Goal: Find specific page/section: Find specific page/section

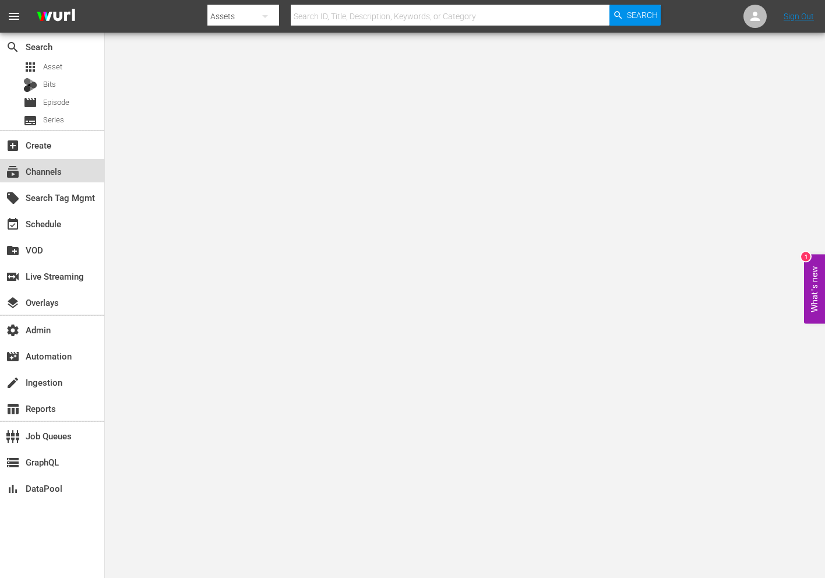
click at [80, 165] on div "subscriptions Channels" at bounding box center [52, 170] width 104 height 23
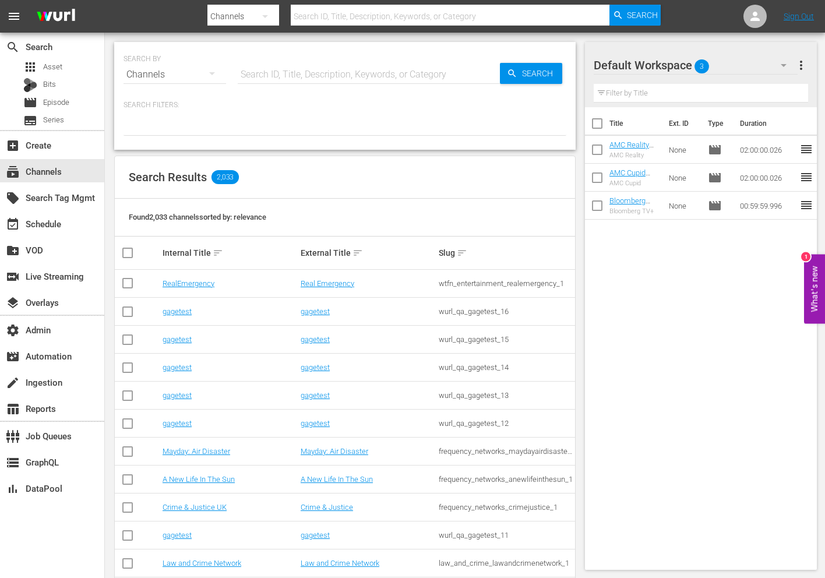
click at [334, 27] on div at bounding box center [434, 28] width 454 height 5
click at [334, 18] on input "text" at bounding box center [450, 16] width 319 height 28
paste input "newidco_billiardstv_1"
type input "newidco_billiardstv_1"
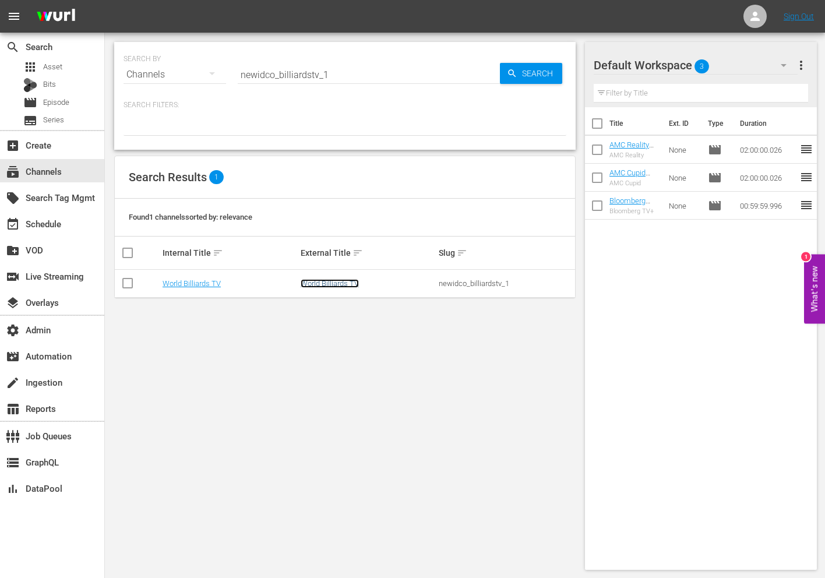
click at [319, 280] on link "World Billiards TV" at bounding box center [330, 283] width 58 height 9
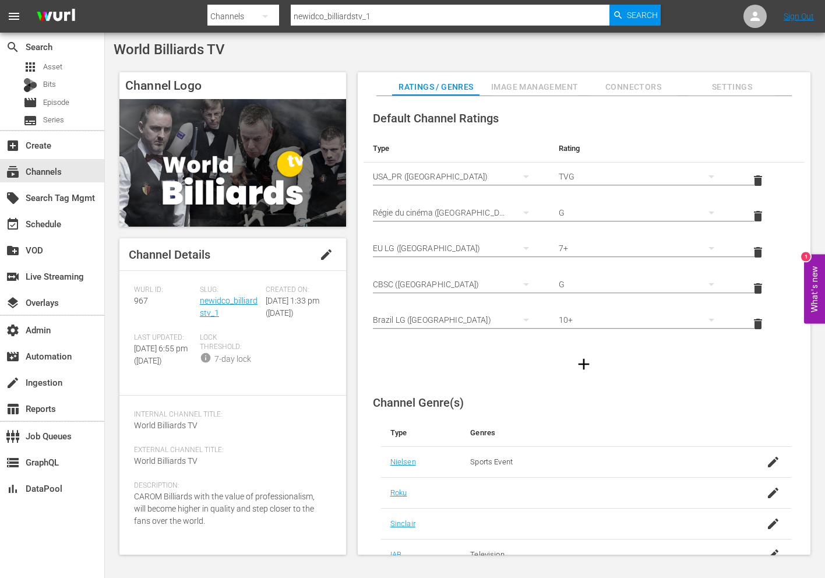
click at [383, 12] on input "newidco_billiardstv_1" at bounding box center [450, 16] width 319 height 28
paste input "_id_co_romcomkdrama"
type input "new_id_co_romcomkdrama_1"
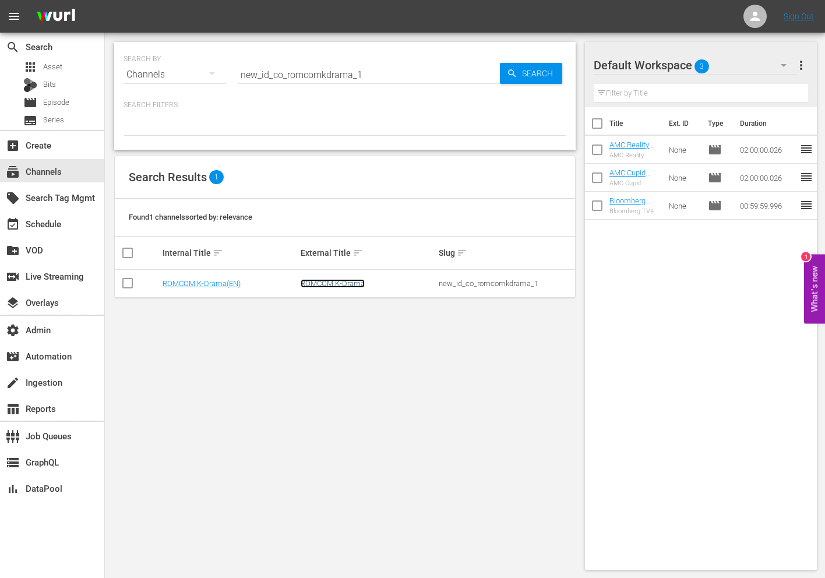
click at [322, 280] on link "ROMCOM K-Drama" at bounding box center [333, 283] width 64 height 9
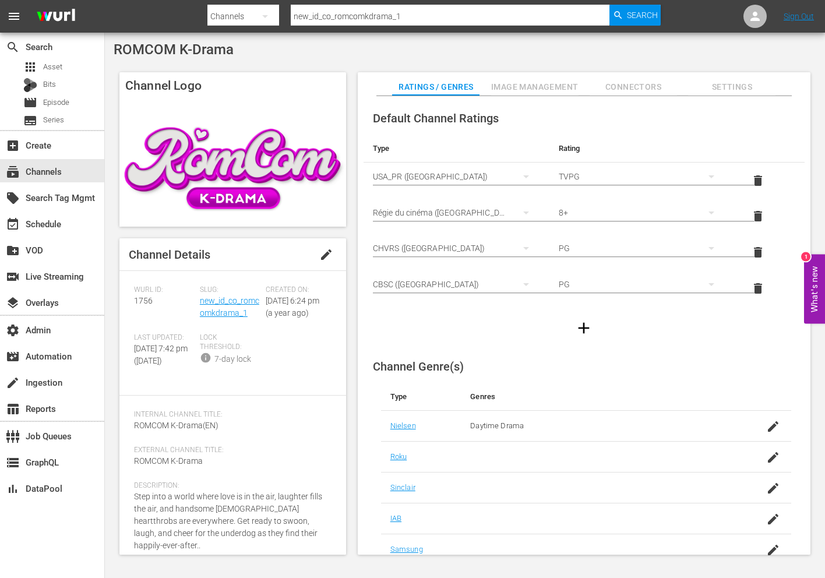
click at [368, 17] on input "new_id_co_romcomkdrama_1" at bounding box center [450, 16] width 319 height 28
paste input "idco_newkfood"
type input "newidco_newkfood_1"
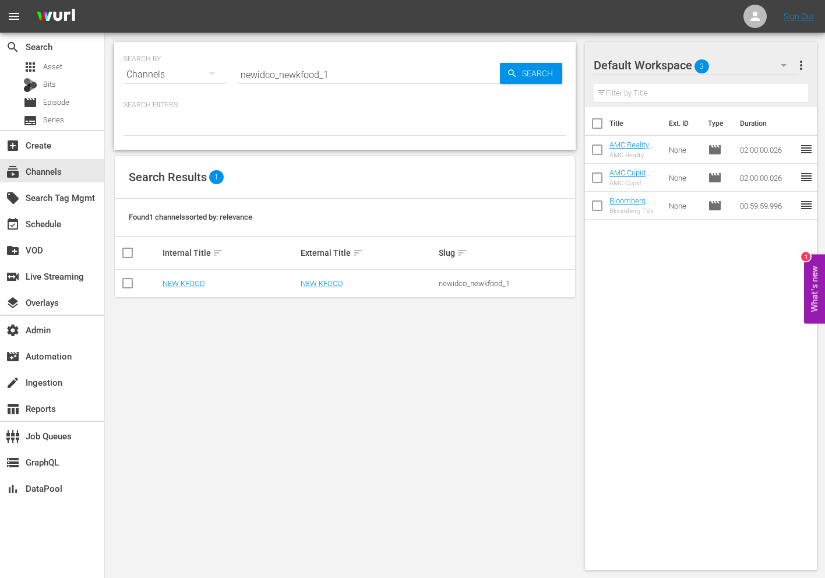
click at [333, 288] on td "NEW KFOOD" at bounding box center [368, 284] width 138 height 28
click at [333, 285] on link "NEW KFOOD" at bounding box center [322, 283] width 43 height 9
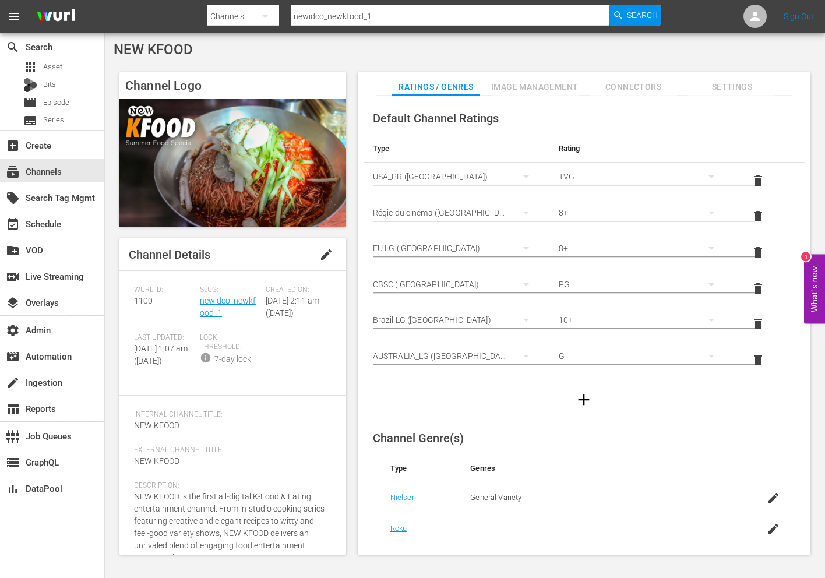
click at [338, 10] on input "newidco_newkfood_1" at bounding box center [450, 16] width 319 height 28
paste input "_id_co_romcomkdrama"
type input "new_id_co_romcomkdrama_1"
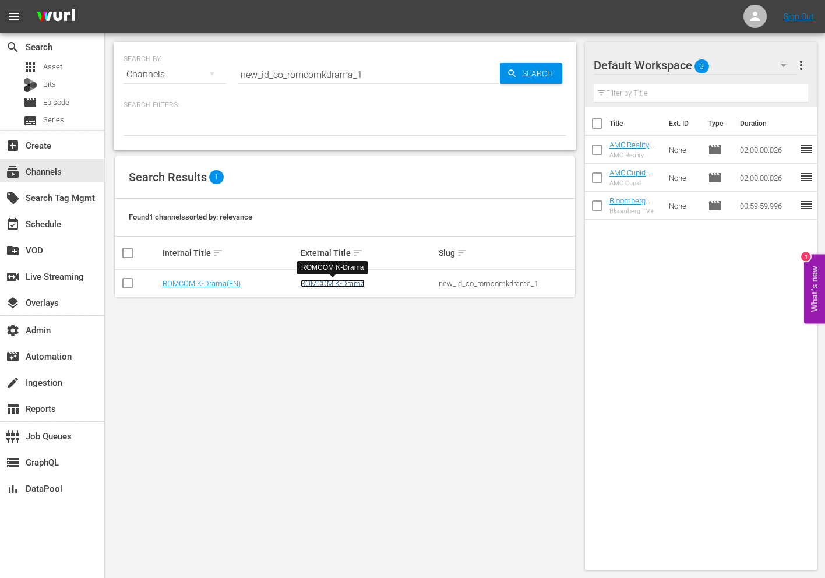
click at [309, 287] on link "ROMCOM K-Drama" at bounding box center [333, 283] width 64 height 9
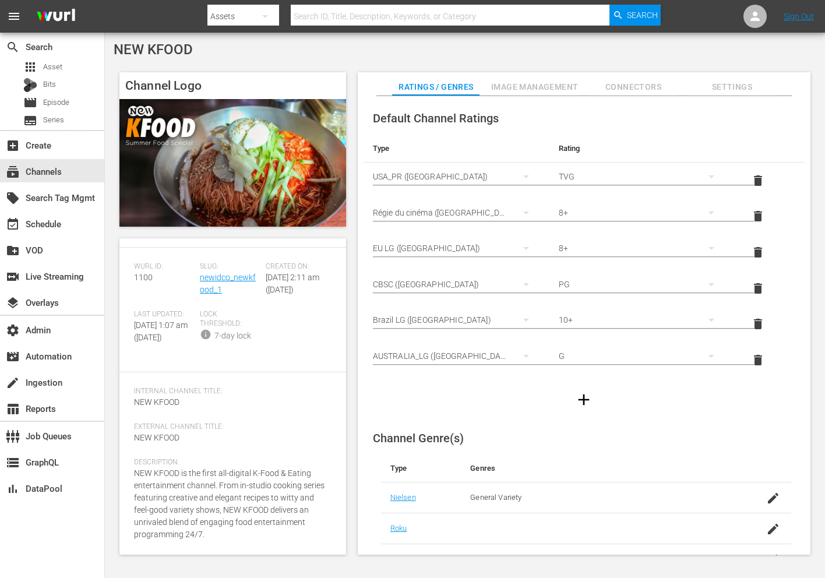
scroll to position [209, 0]
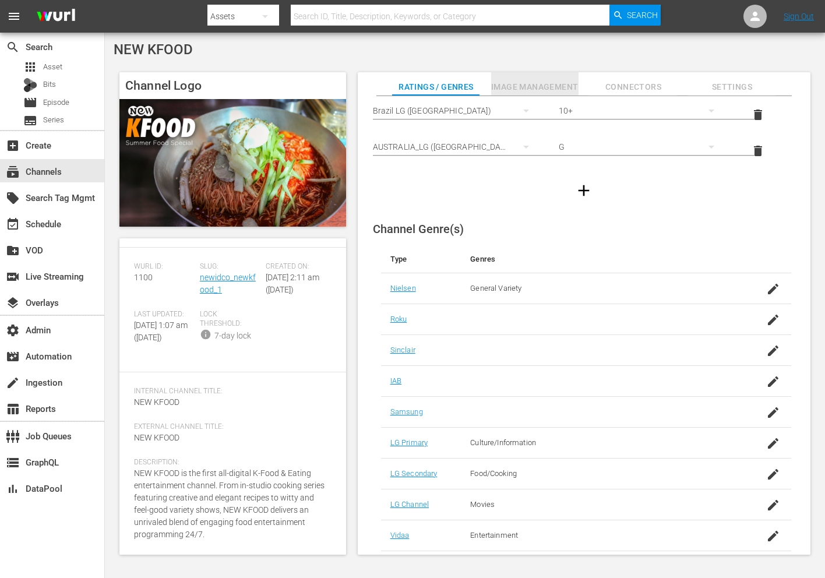
click at [531, 84] on span "Image Management" at bounding box center [534, 87] width 87 height 15
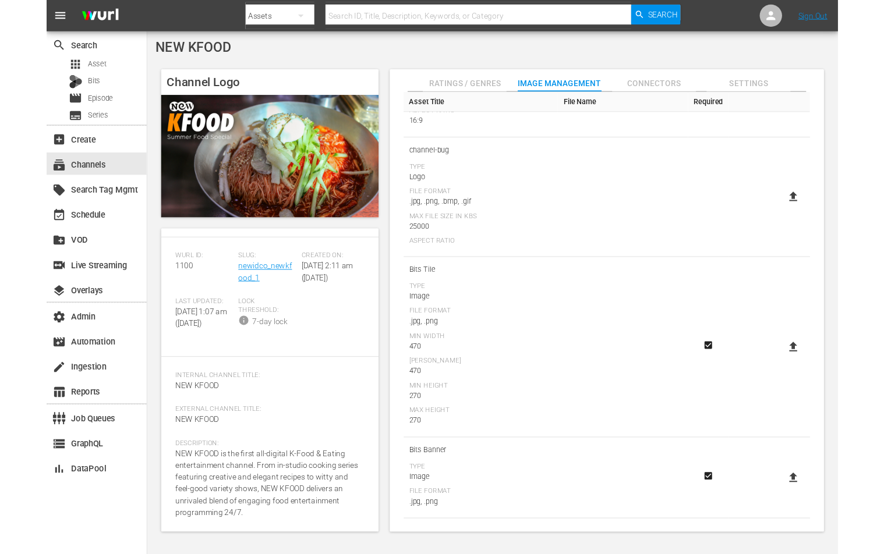
scroll to position [0, 0]
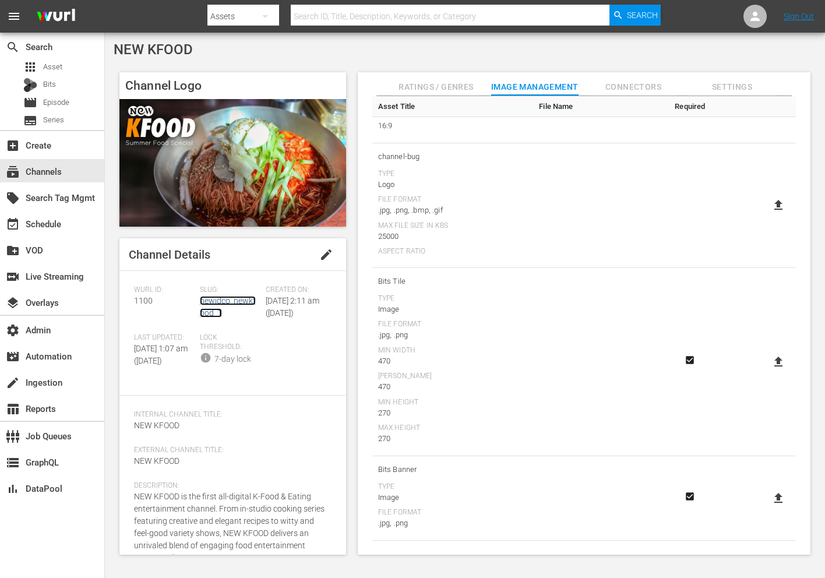
click at [222, 296] on link "newidco_newkfood_1" at bounding box center [228, 307] width 56 height 22
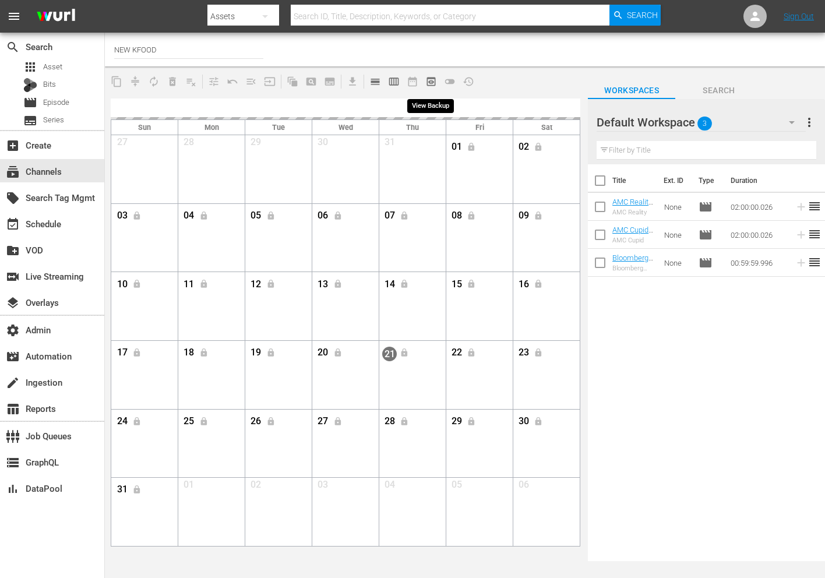
click at [423, 84] on button "preview_outlined" at bounding box center [431, 81] width 19 height 19
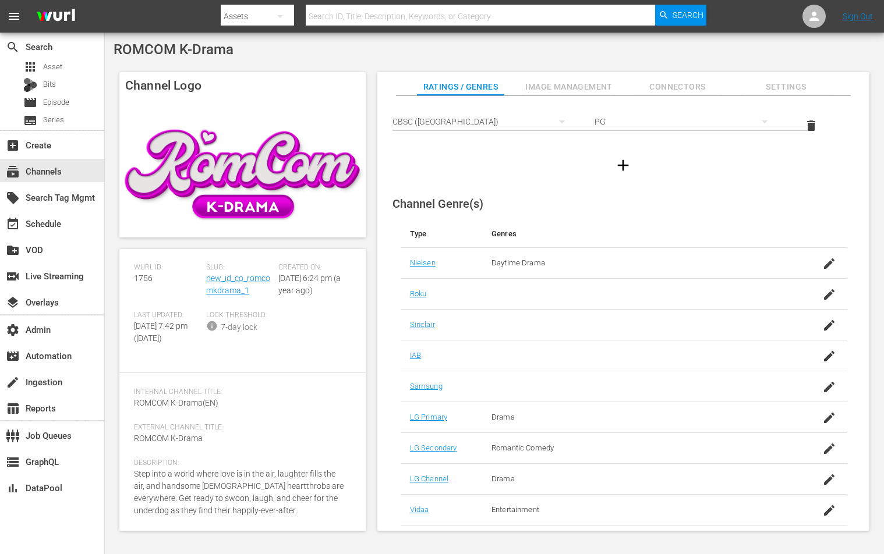
scroll to position [161, 0]
click at [559, 92] on span "Image Management" at bounding box center [568, 87] width 87 height 15
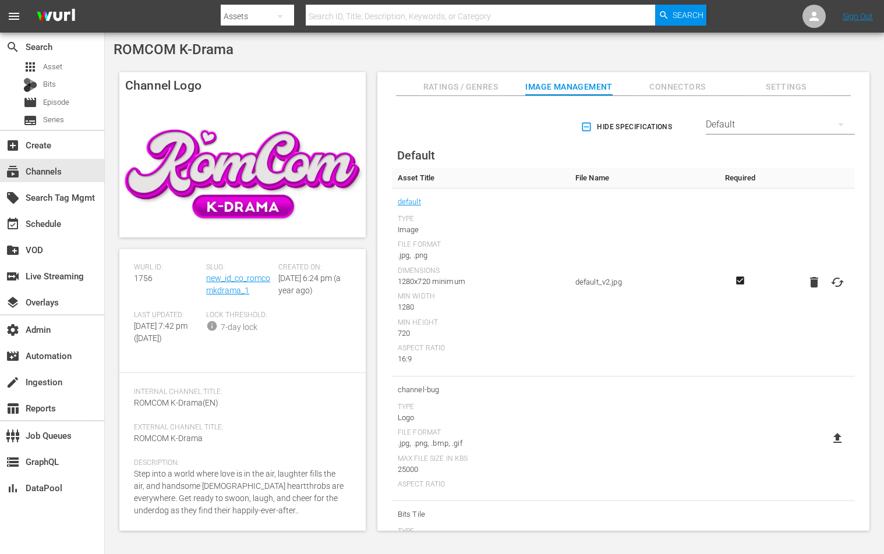
scroll to position [0, 0]
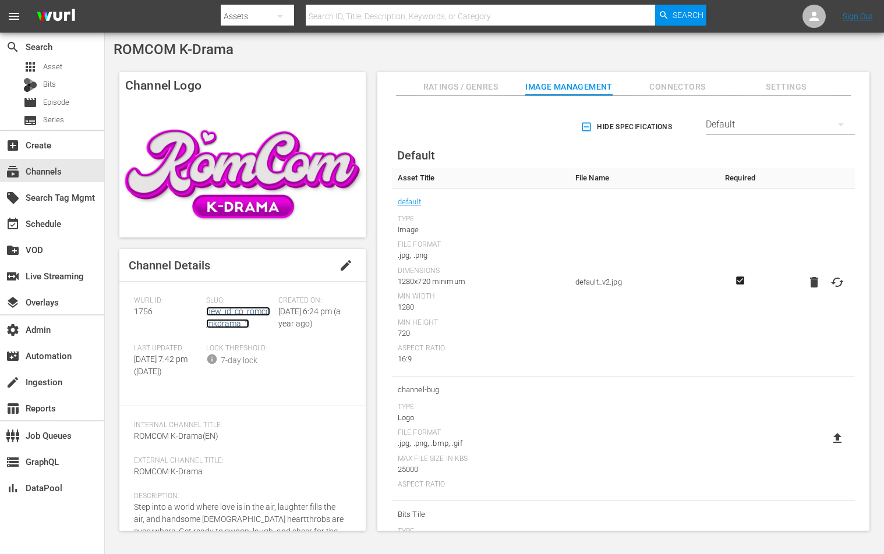
click at [248, 315] on link "new_id_co_romcomkdrama_1" at bounding box center [238, 318] width 64 height 22
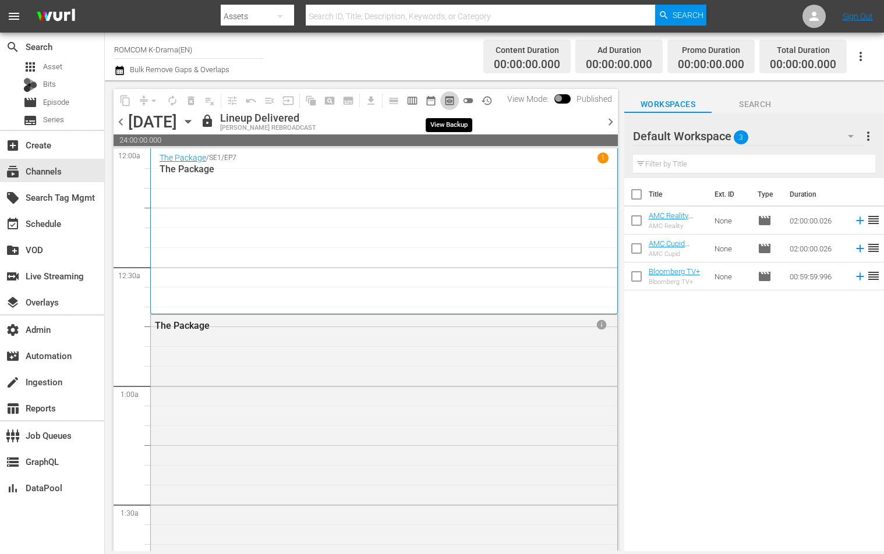
click at [451, 101] on span "preview_outlined" at bounding box center [450, 101] width 12 height 12
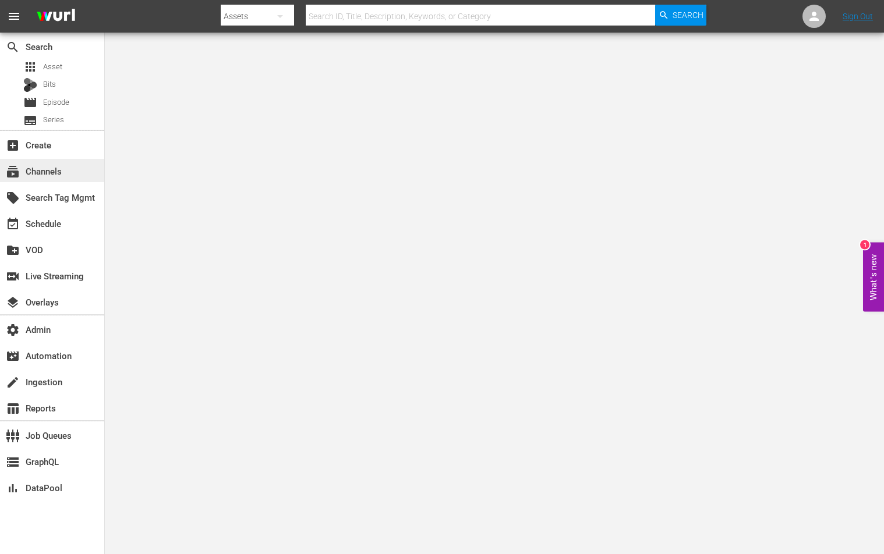
click at [80, 171] on div "subscriptions Channels" at bounding box center [52, 170] width 104 height 23
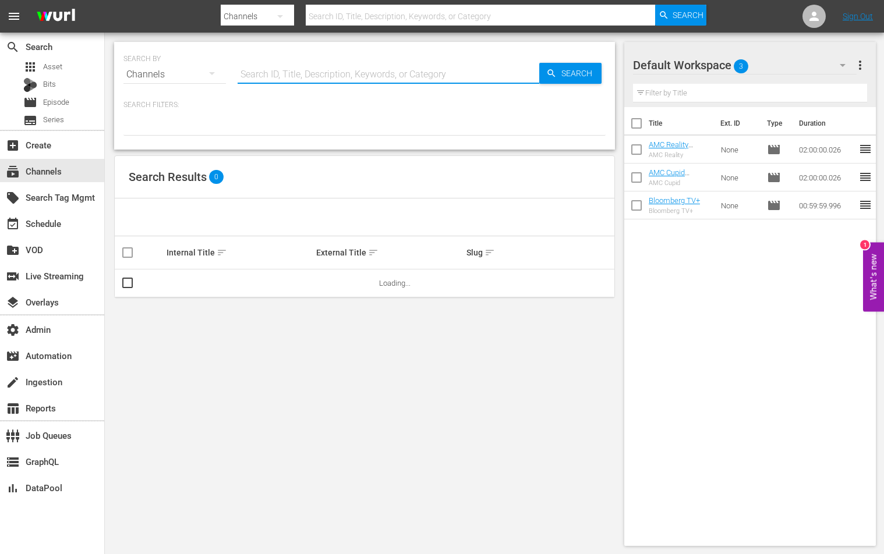
click at [268, 68] on input "text" at bounding box center [389, 75] width 302 height 28
paste input "ae_networks_60daysininternational_1"
type input "ae_networks_60daysininternational_1"
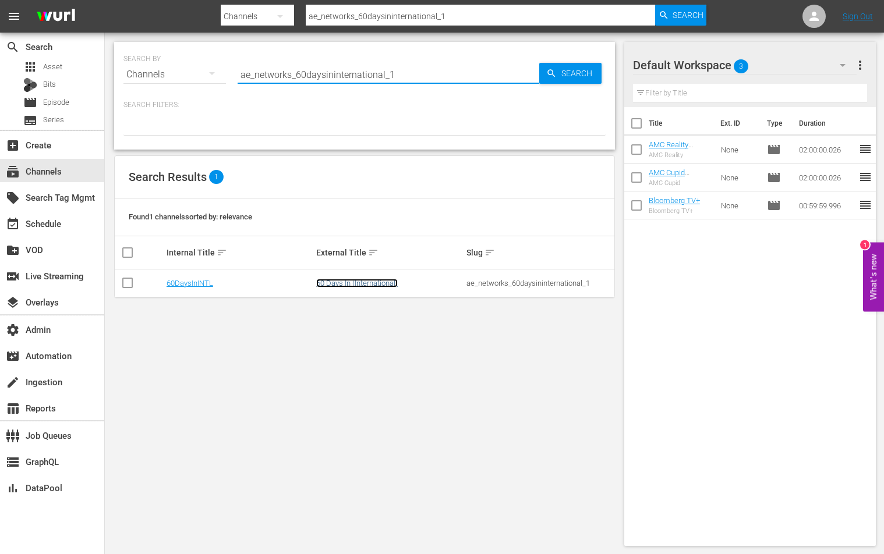
click at [344, 280] on link "60 Days In (International)" at bounding box center [357, 283] width 82 height 9
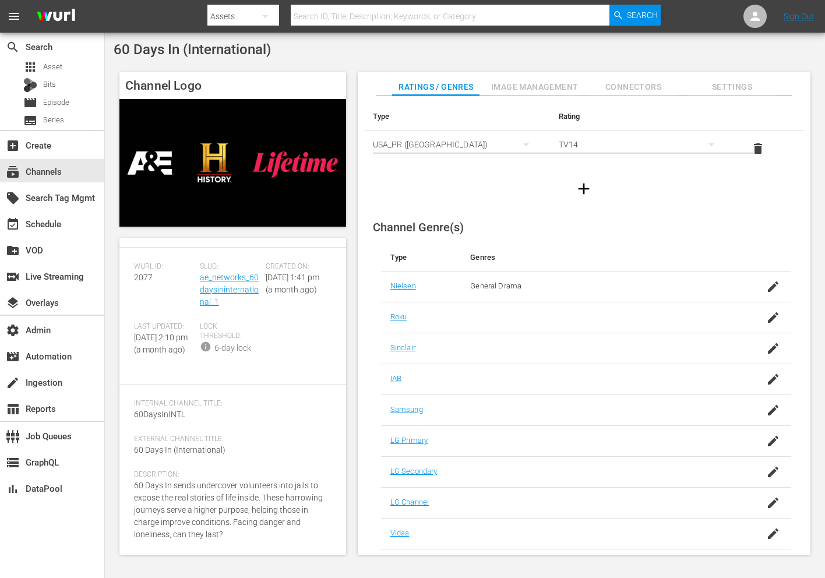
scroll to position [31, 0]
